Goal: Information Seeking & Learning: Learn about a topic

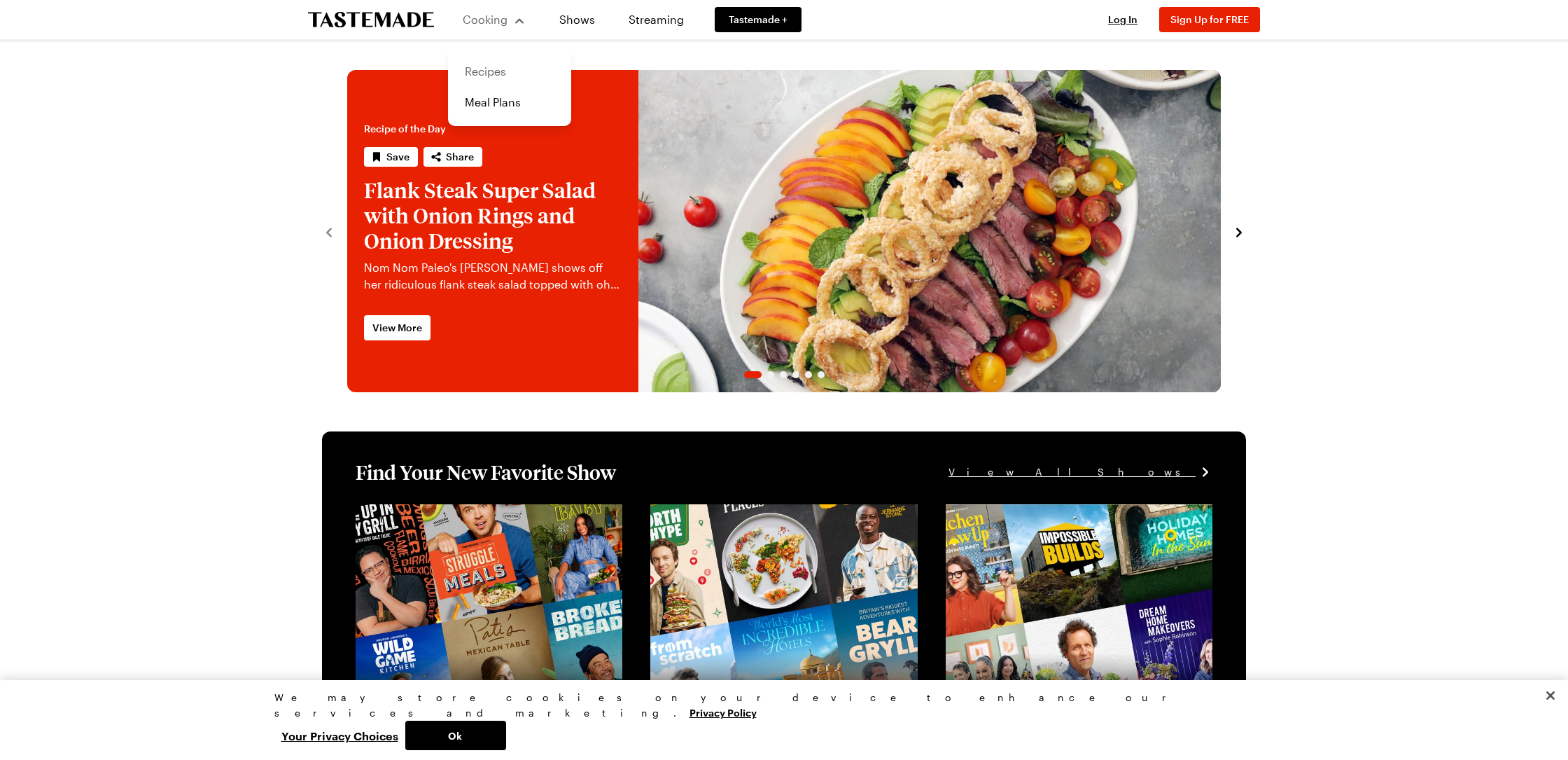
click at [496, 73] on link "Recipes" at bounding box center [510, 71] width 106 height 30
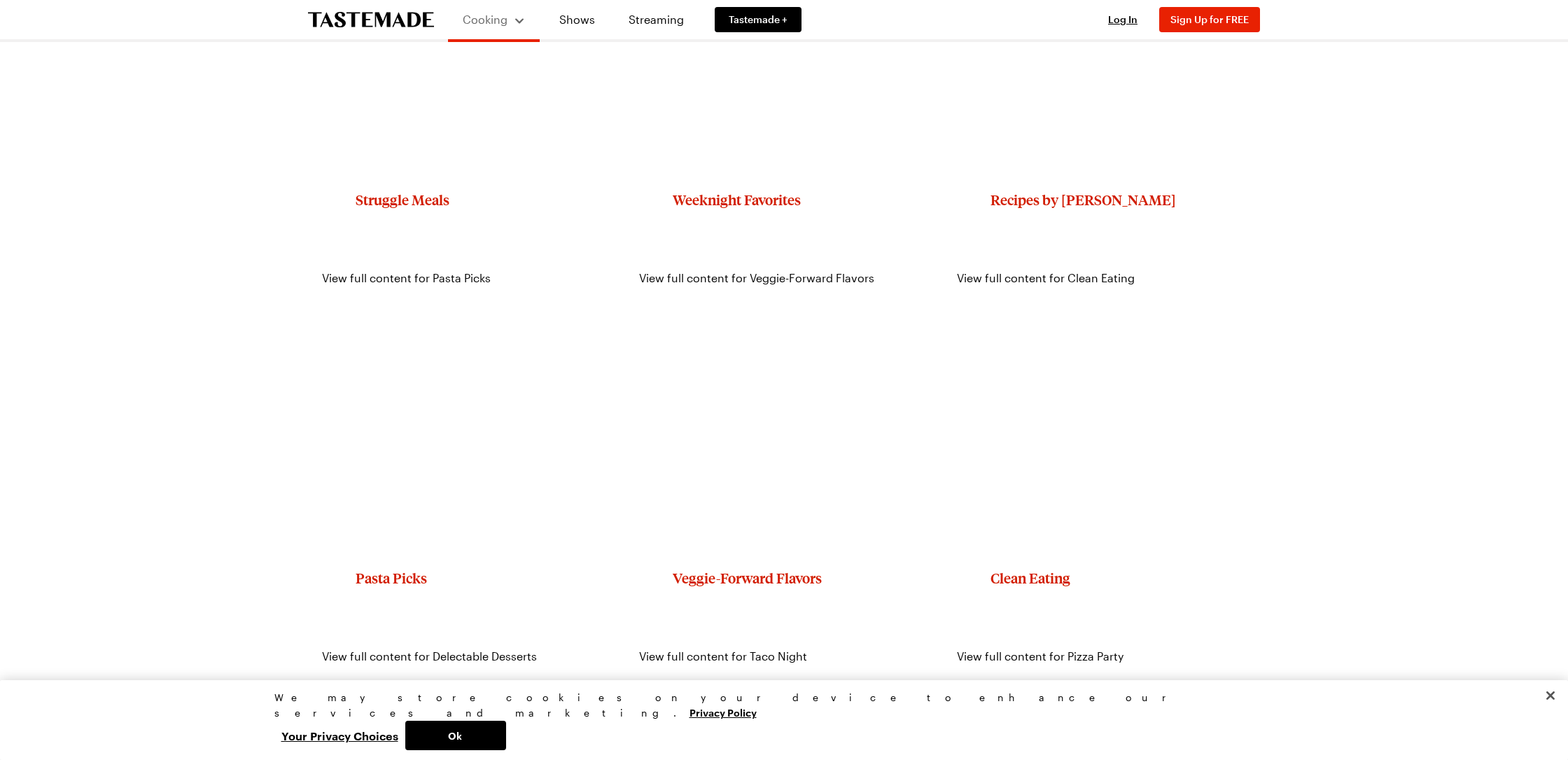
scroll to position [1454, 0]
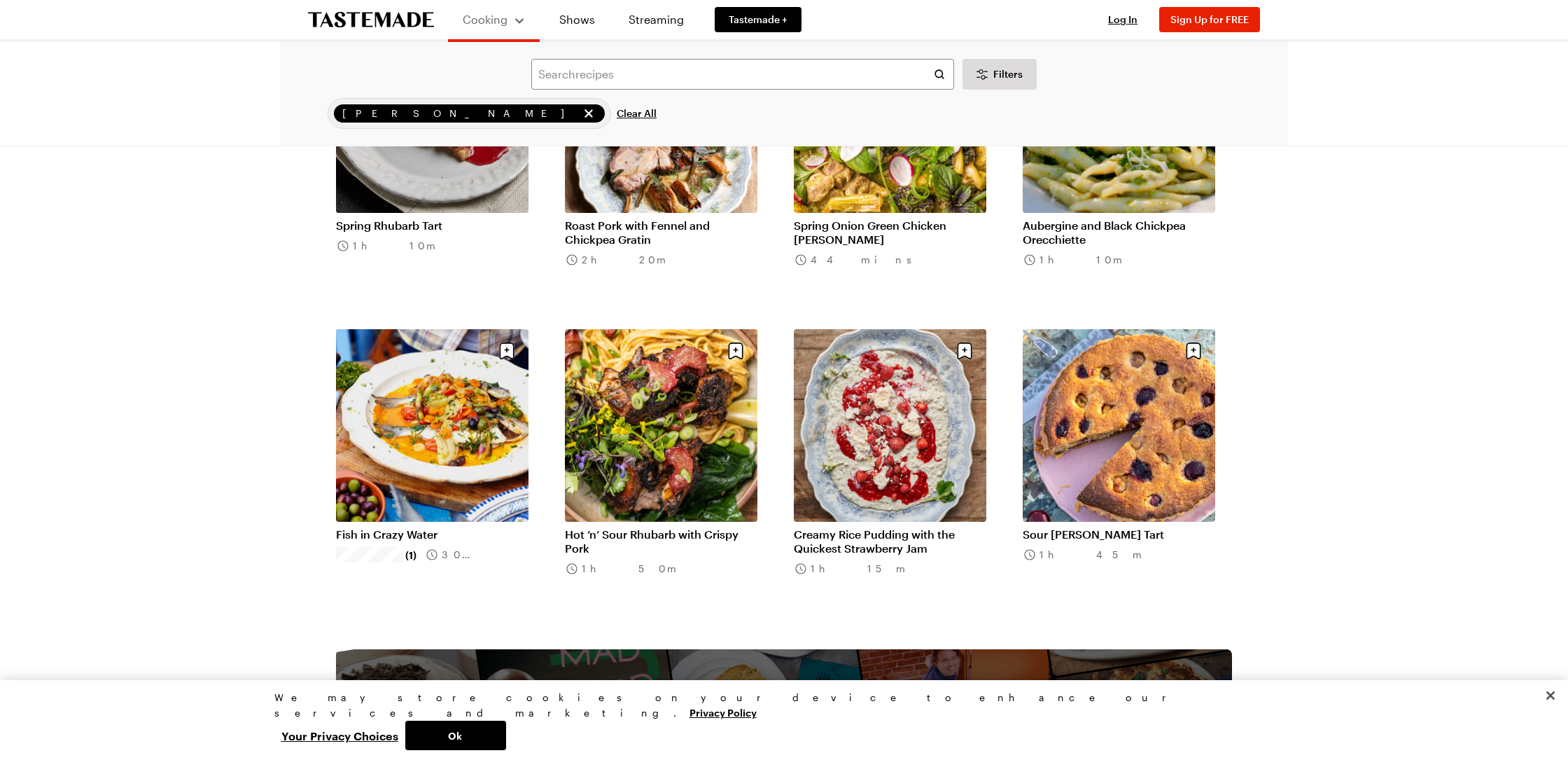
scroll to position [1, 0]
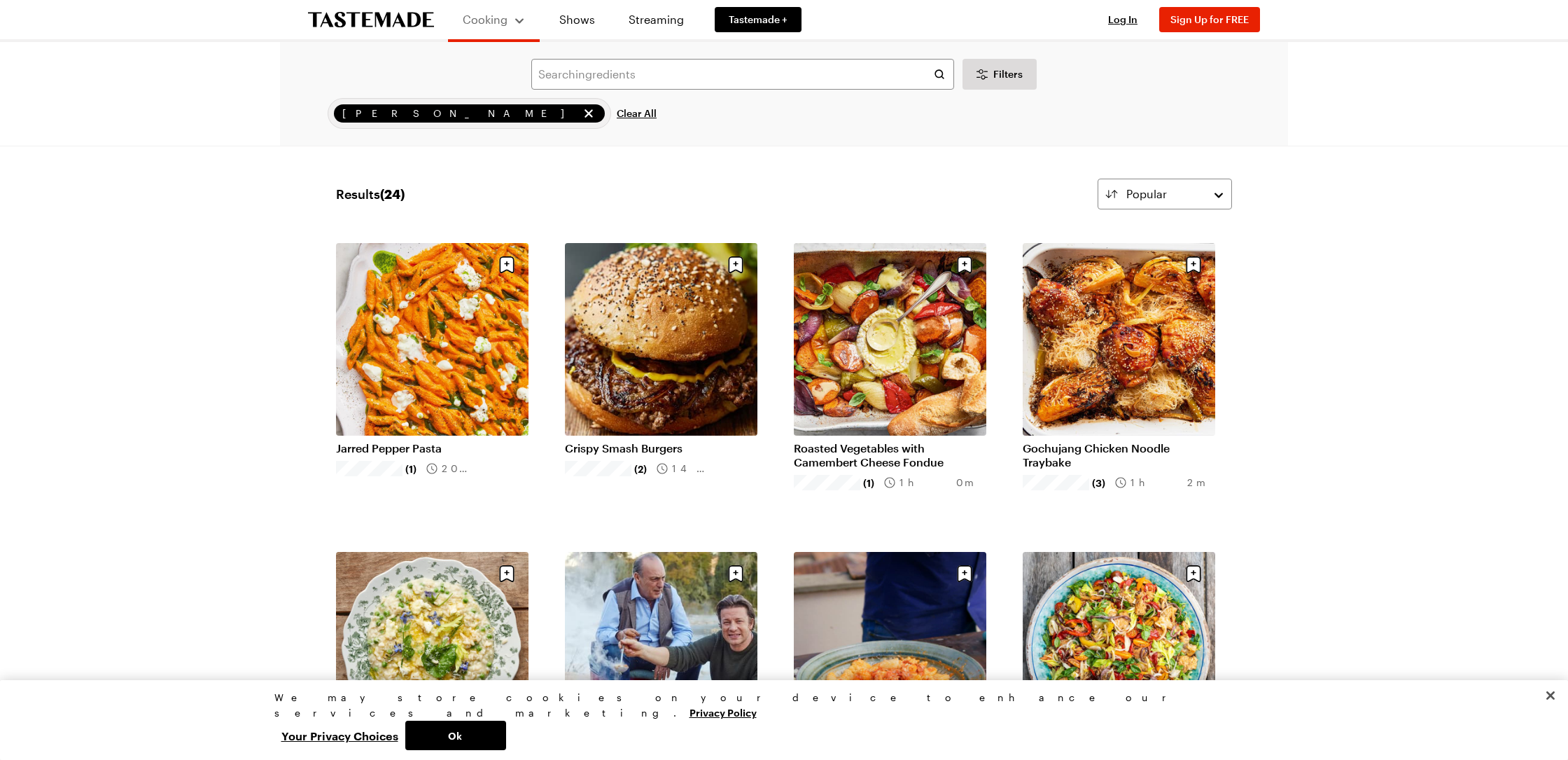
click at [683, 441] on link "Crispy Smash Burgers" at bounding box center [661, 448] width 193 height 14
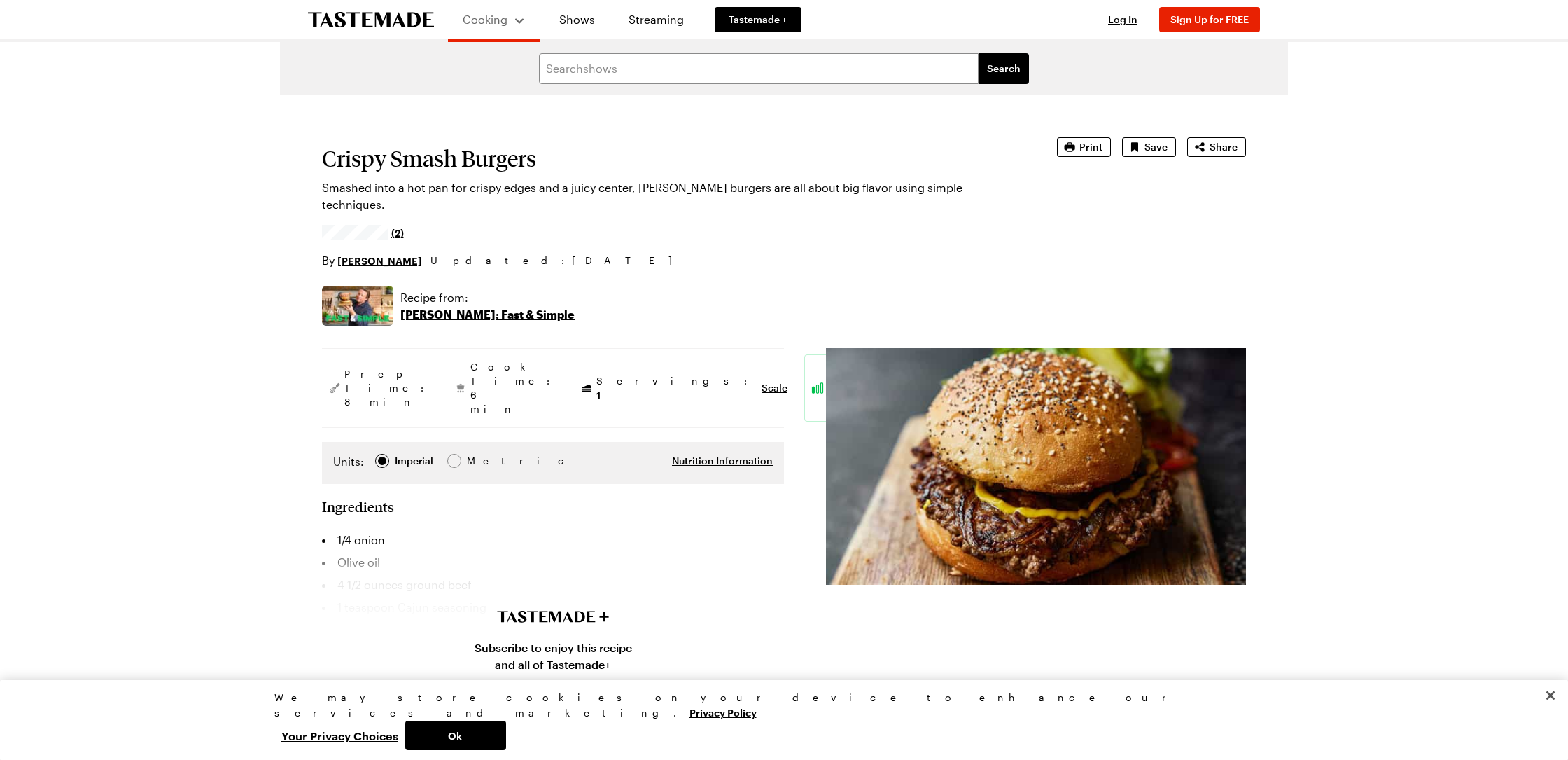
scroll to position [-1, 0]
click at [1015, 388] on img at bounding box center [1035, 466] width 420 height 237
click at [617, 69] on input "text" at bounding box center [759, 68] width 440 height 30
type input "smash burger by [PERSON_NAME] video"
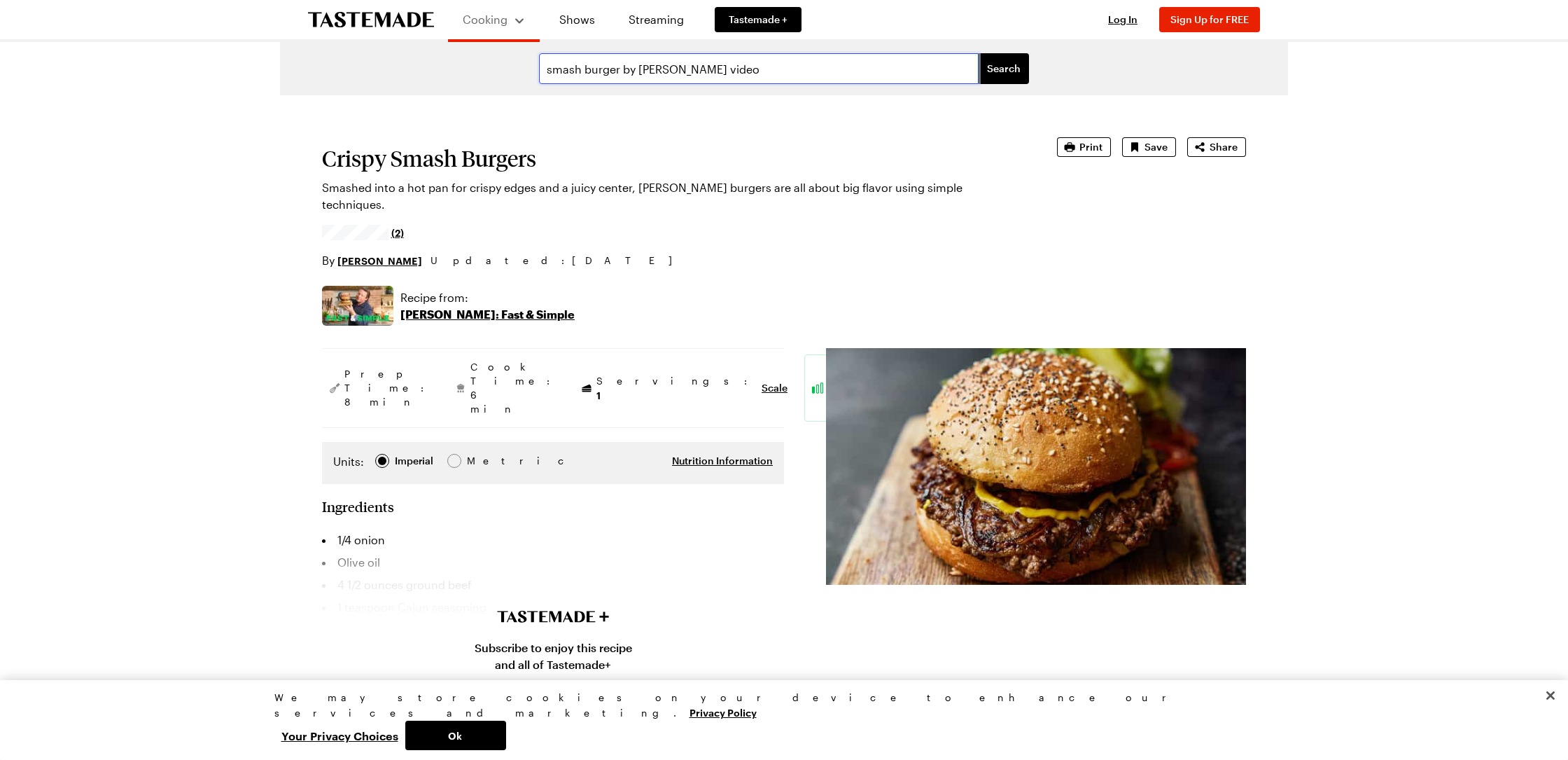
click at [1004, 69] on button "Search" at bounding box center [1004, 68] width 50 height 30
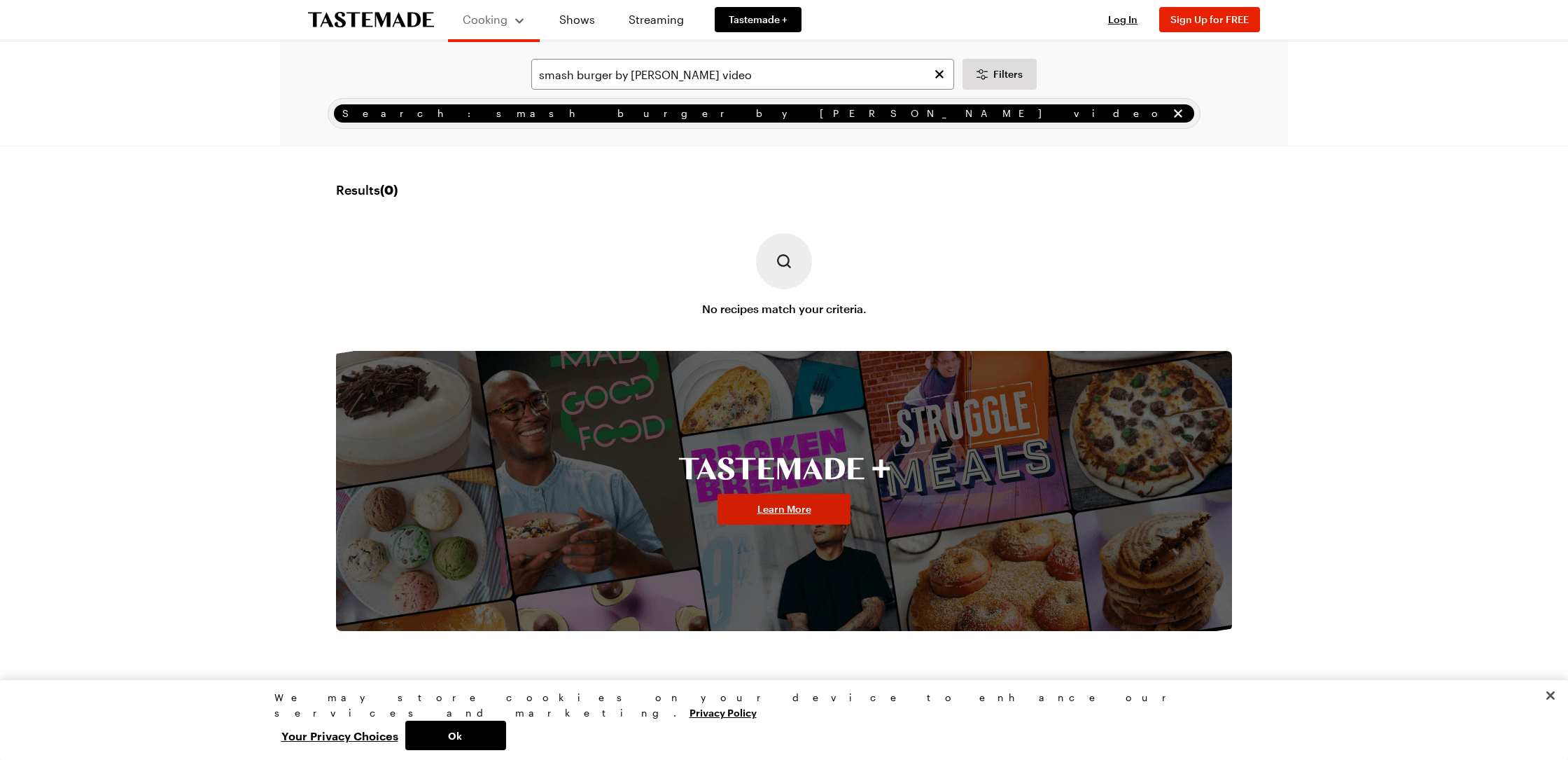
click at [788, 519] on link "Learn More" at bounding box center [784, 509] width 133 height 30
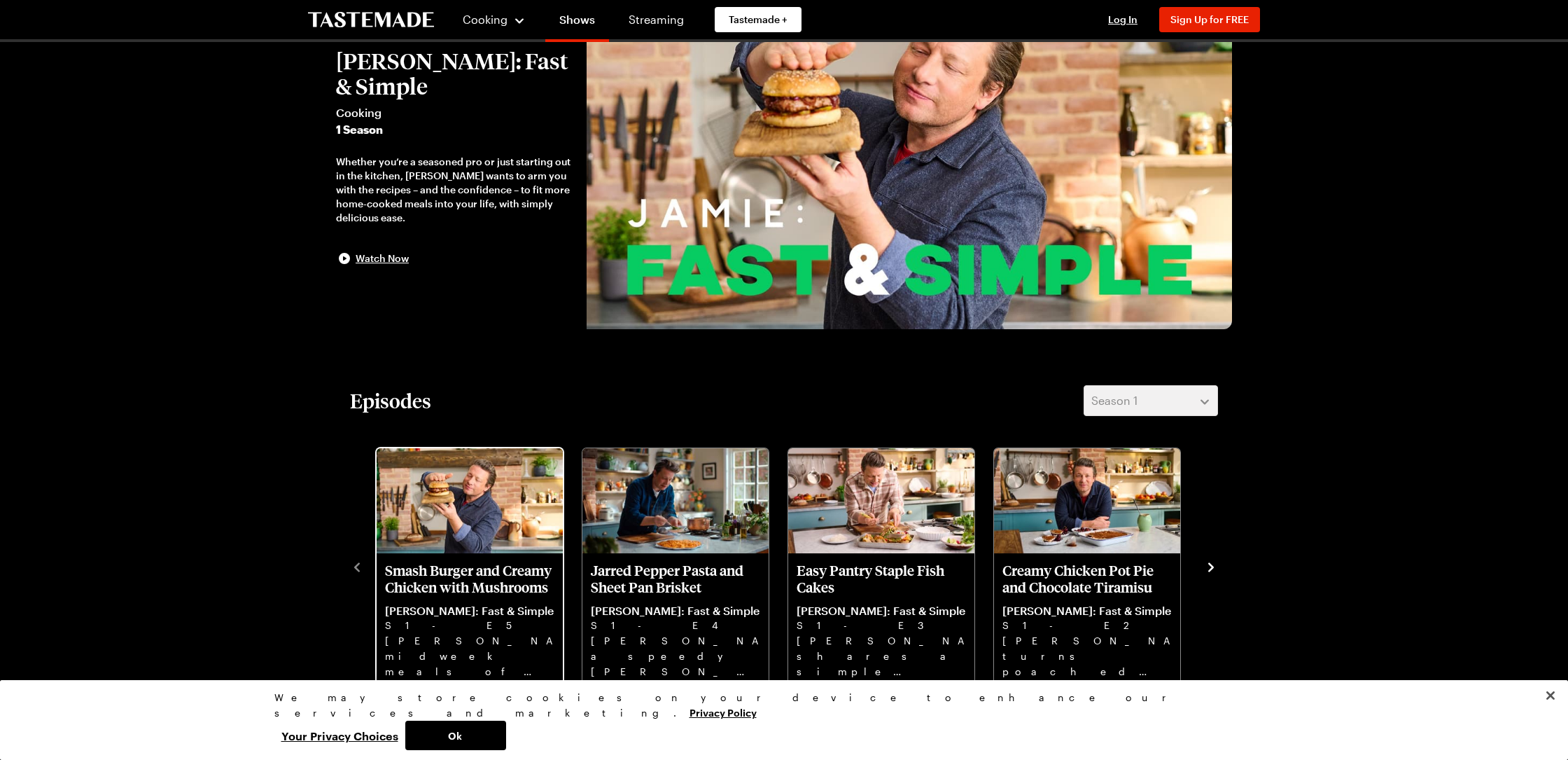
scroll to position [110, 0]
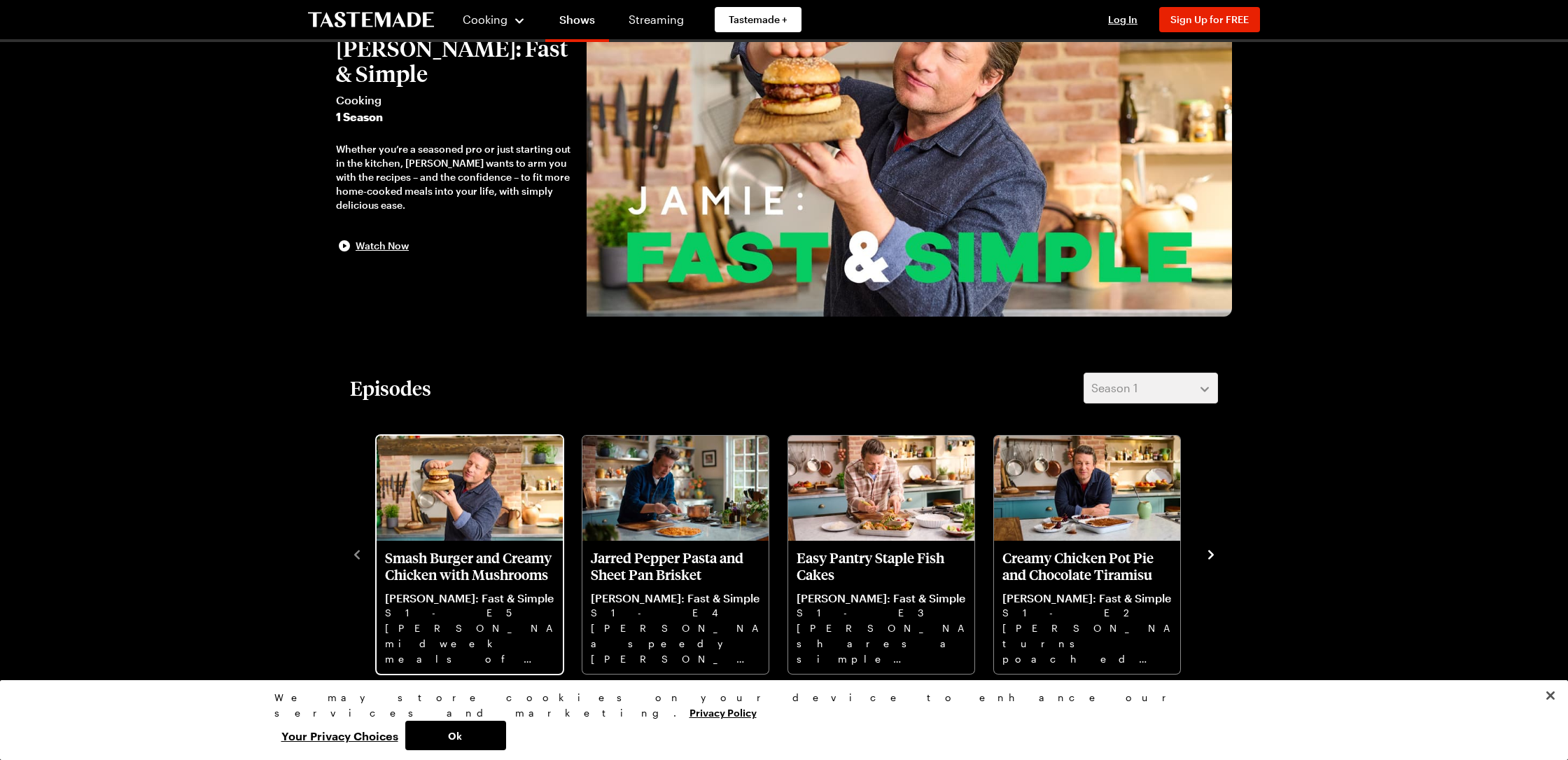
click at [476, 523] on img "Smash Burger and Creamy Chicken with Mushrooms" at bounding box center [470, 488] width 186 height 105
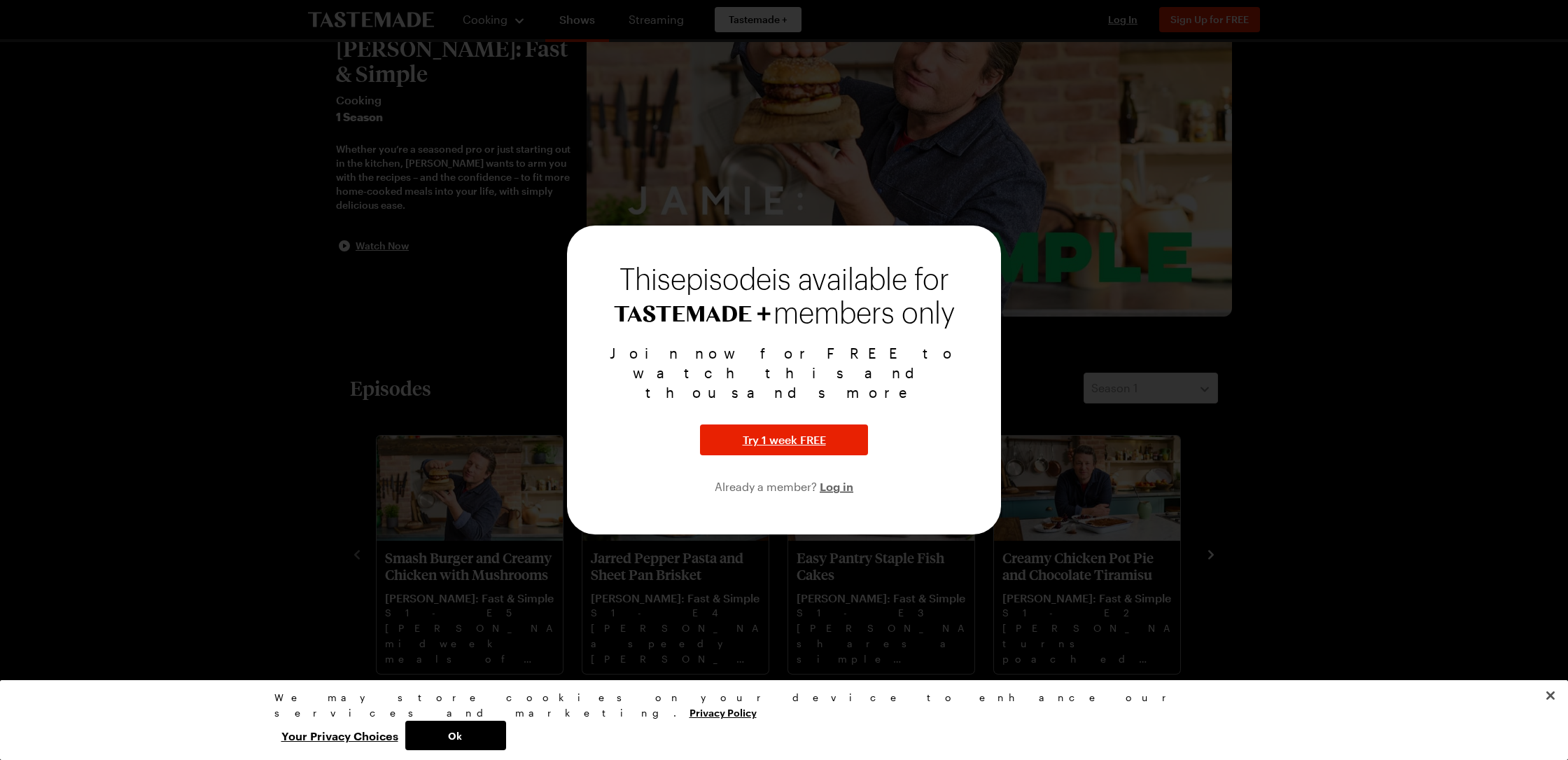
click at [1380, 512] on div at bounding box center [784, 380] width 1568 height 760
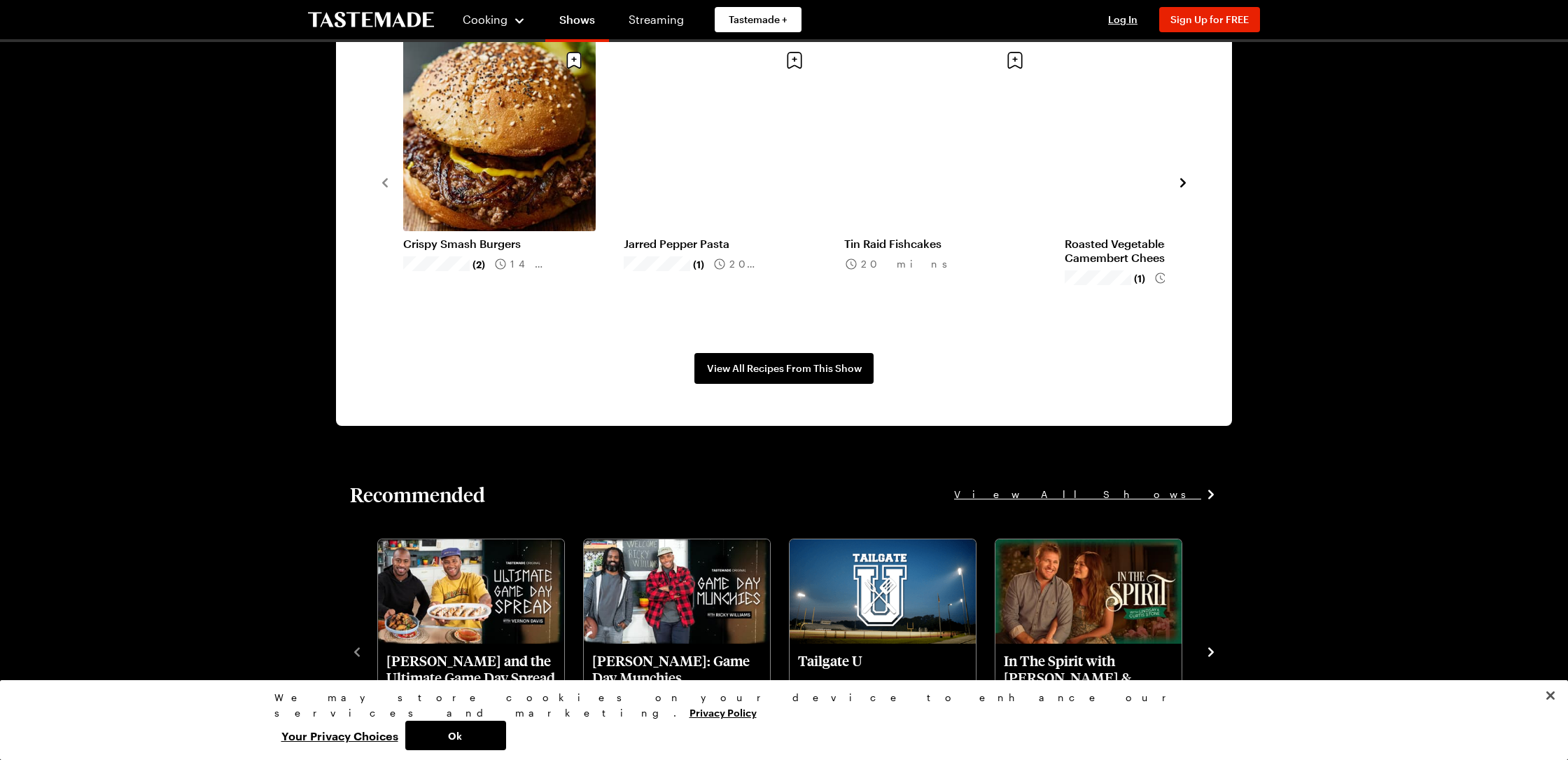
scroll to position [1165, 0]
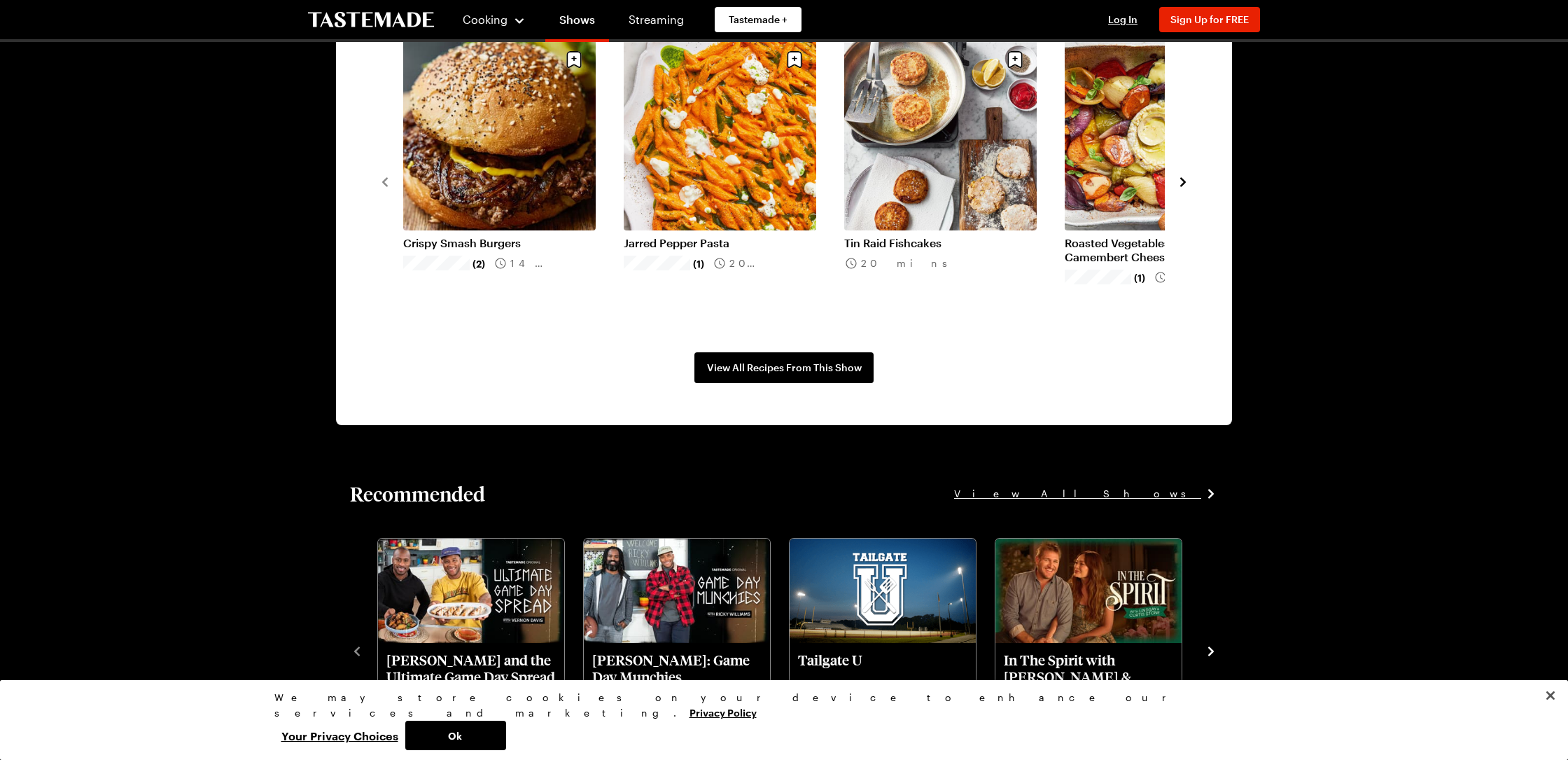
click at [477, 236] on link "Crispy Smash Burgers" at bounding box center [499, 243] width 193 height 14
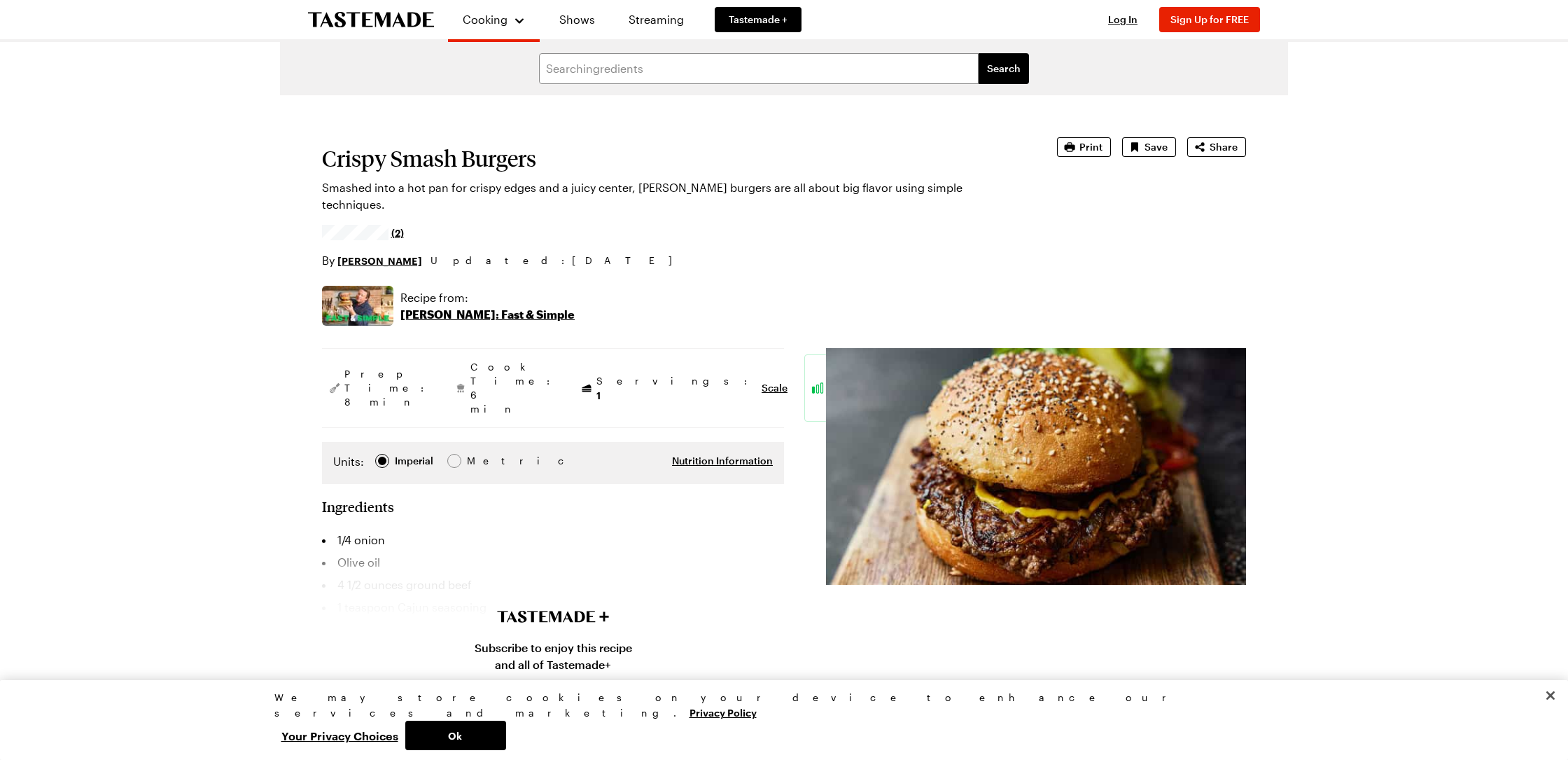
click at [461, 306] on p "[PERSON_NAME]: Fast & Simple" at bounding box center [487, 314] width 174 height 17
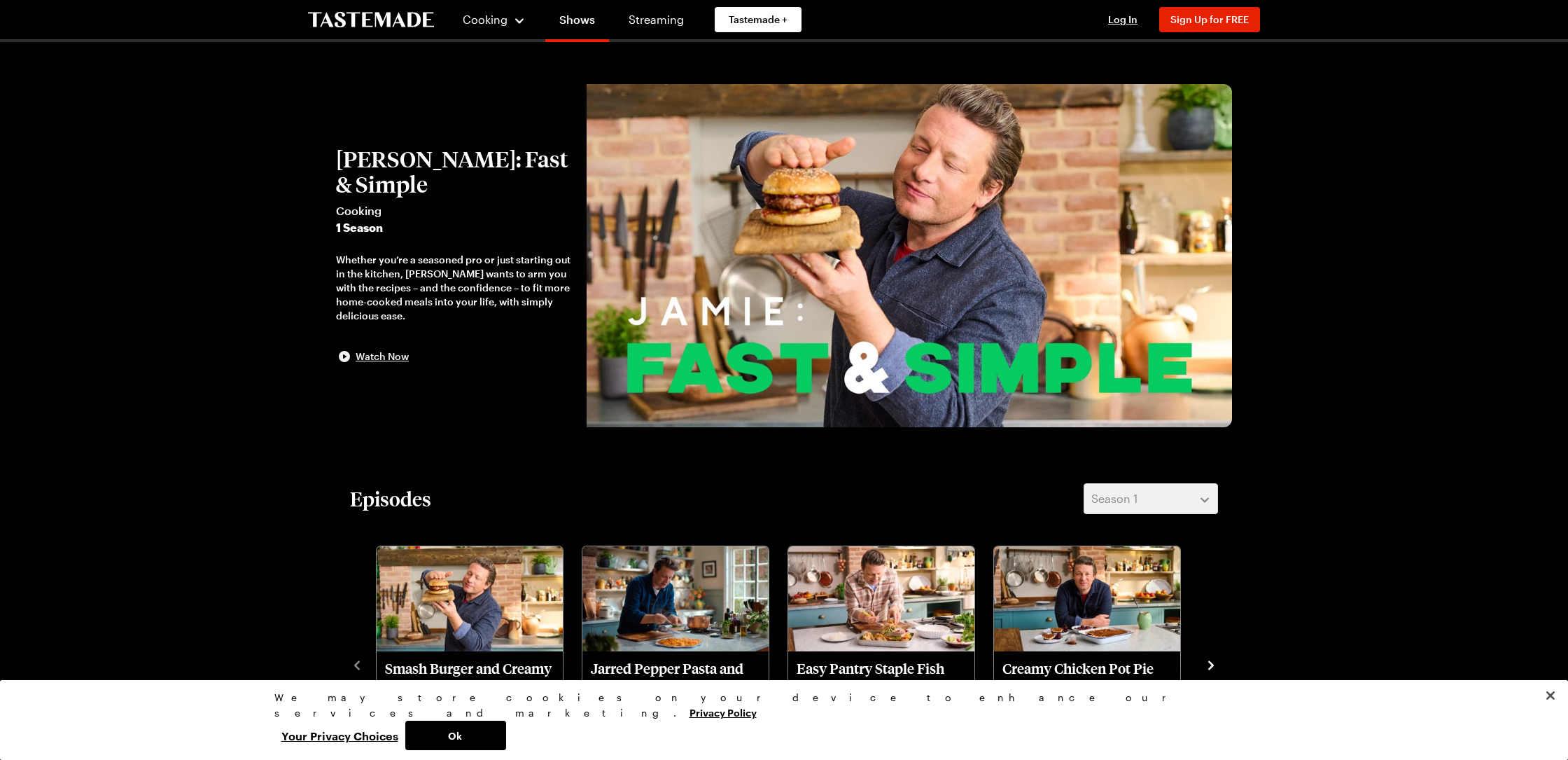
click at [394, 353] on span "Watch Now" at bounding box center [382, 356] width 53 height 14
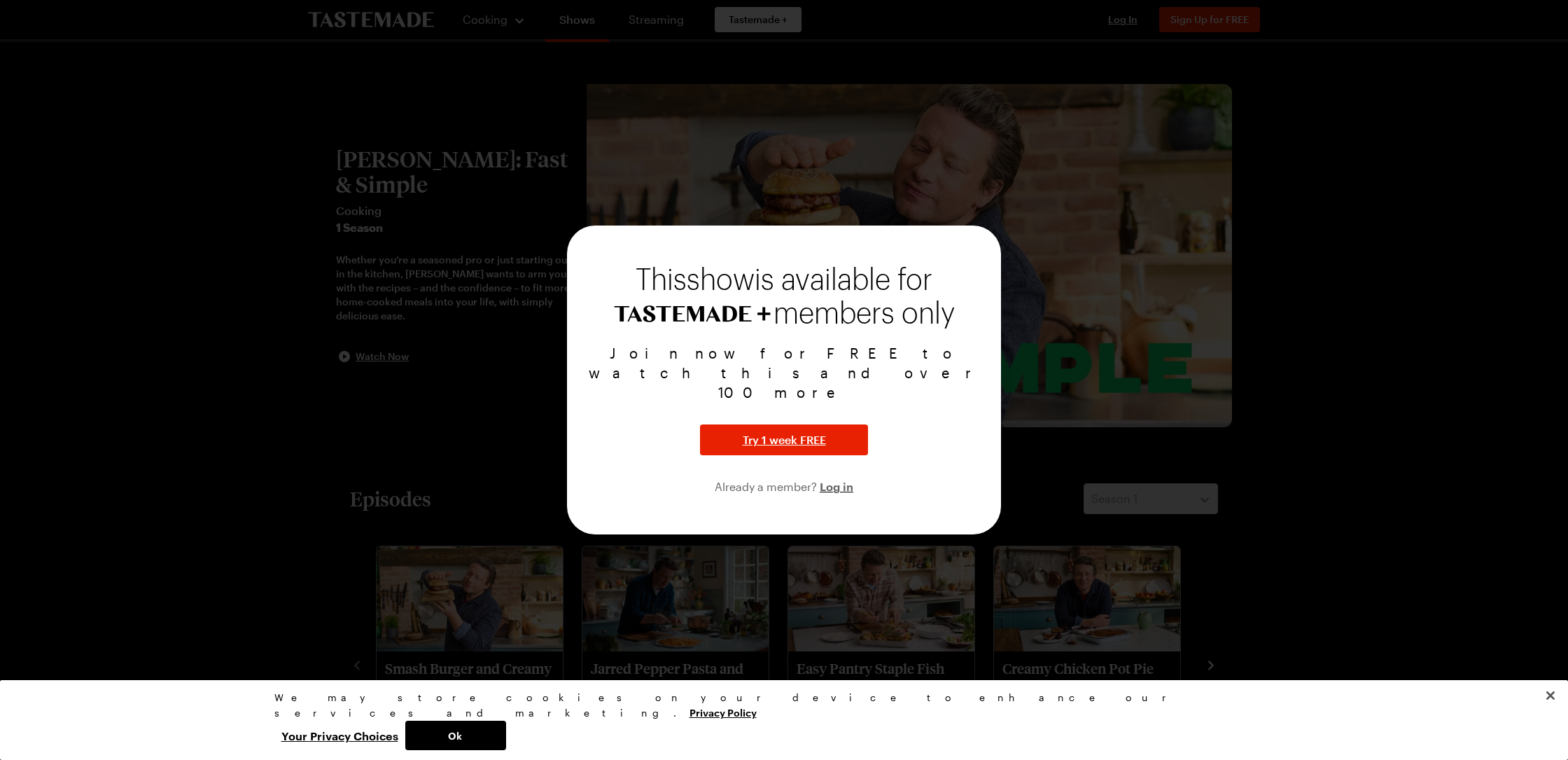
click at [474, 346] on div at bounding box center [784, 380] width 1568 height 760
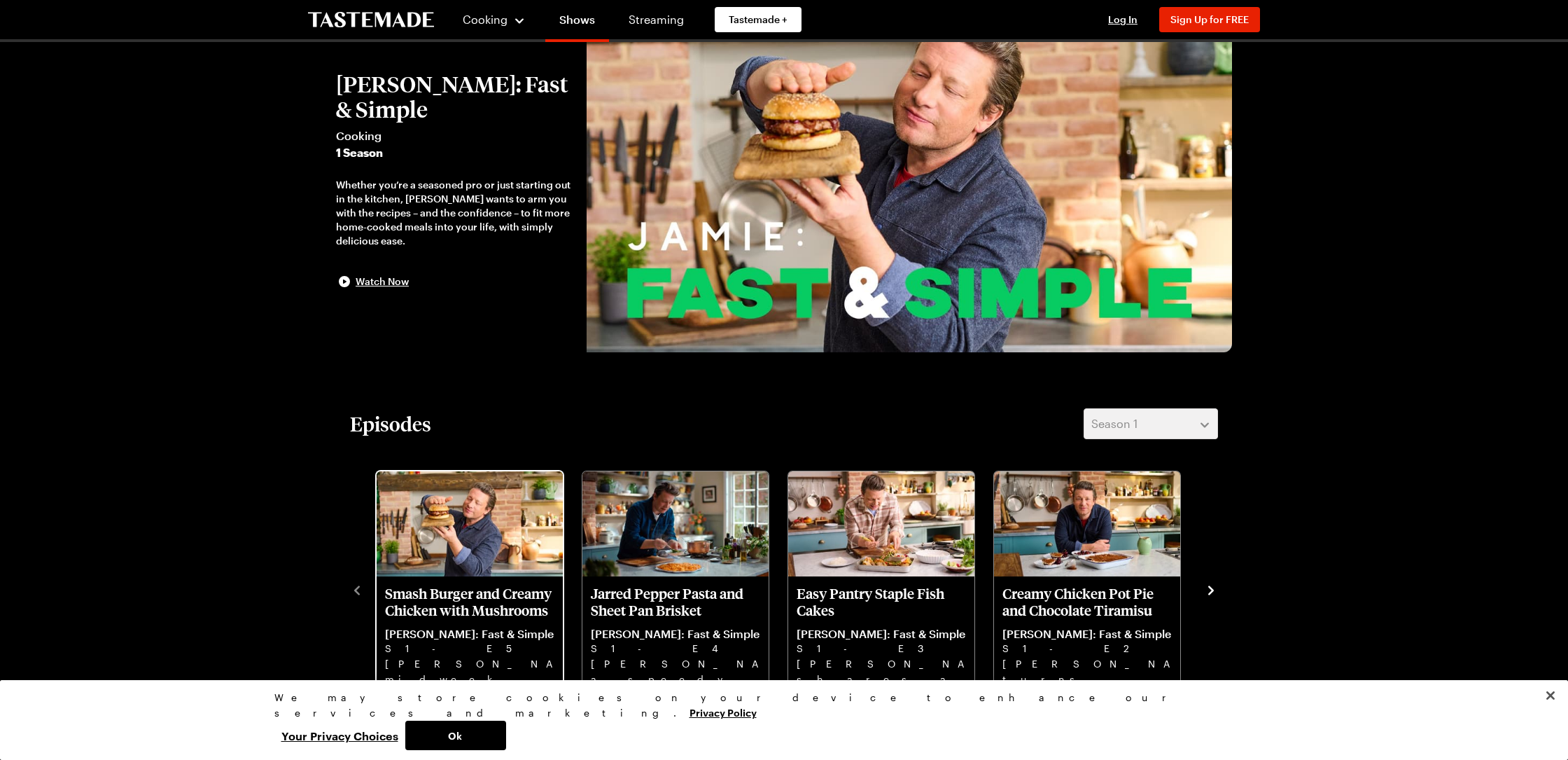
scroll to position [93, 0]
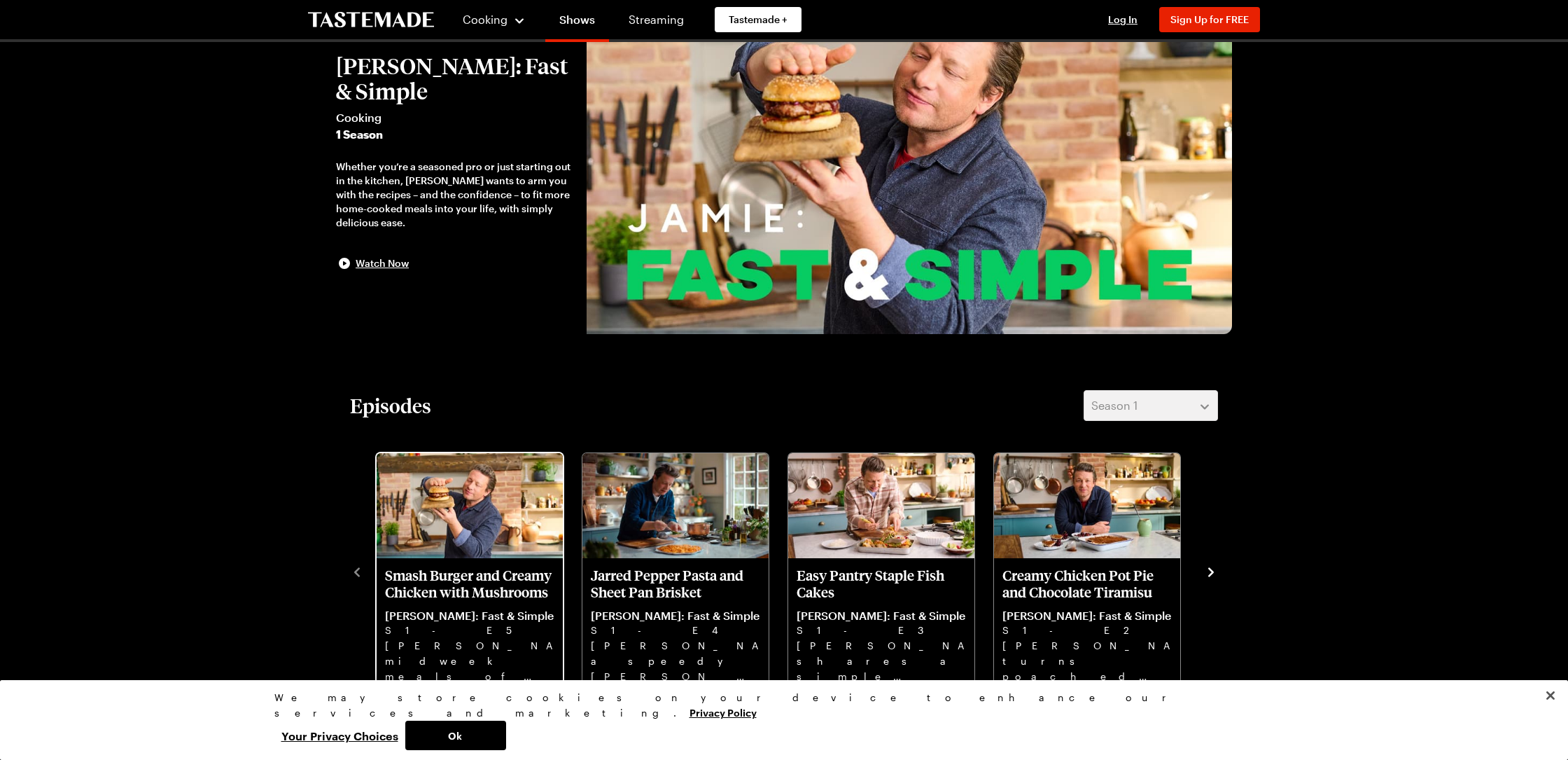
click at [462, 608] on p "[PERSON_NAME]: Fast & Simple" at bounding box center [470, 616] width 169 height 14
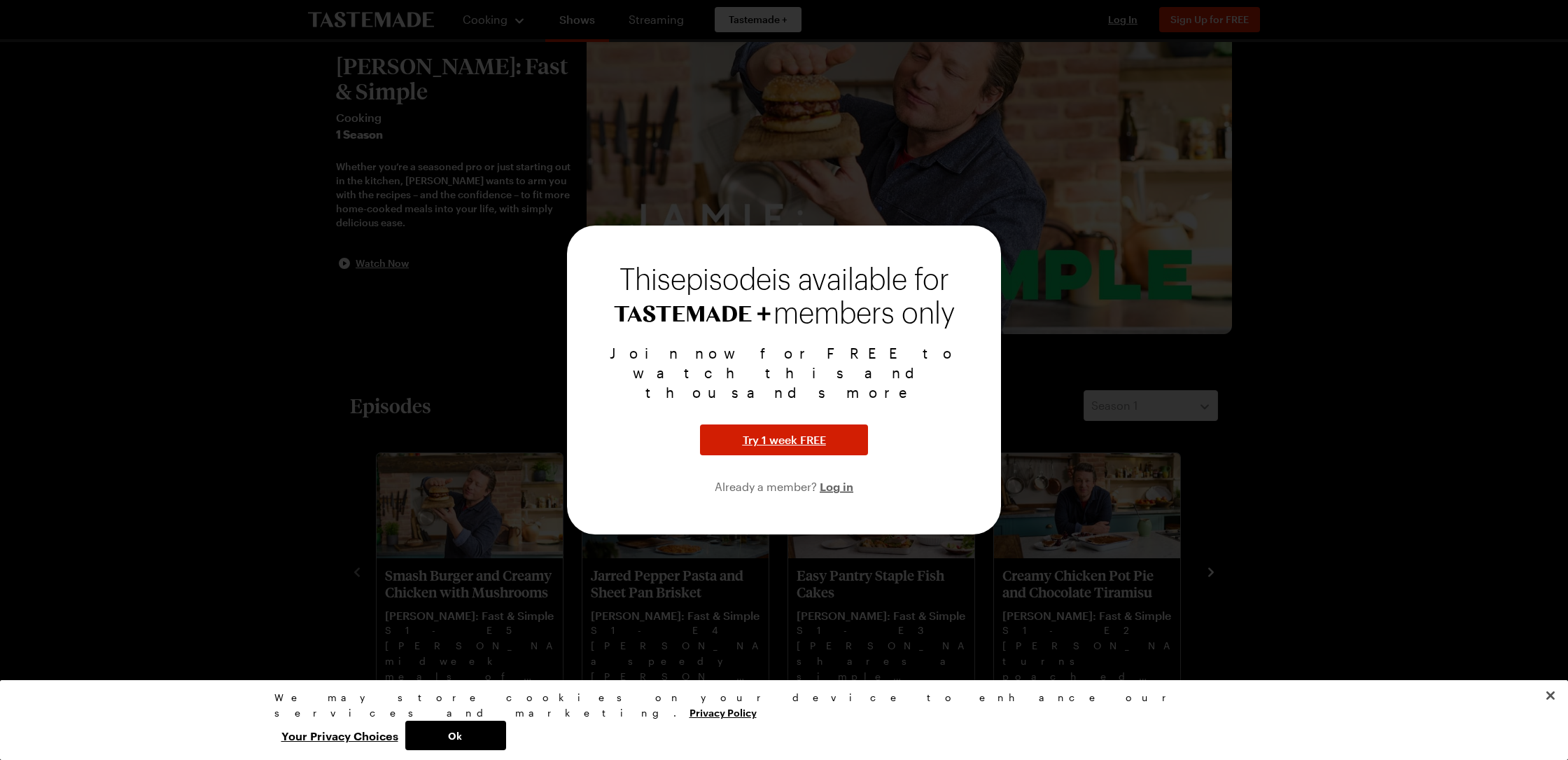
click at [773, 431] on span "Try 1 week FREE" at bounding box center [785, 440] width 84 height 17
